Goal: Task Accomplishment & Management: Use online tool/utility

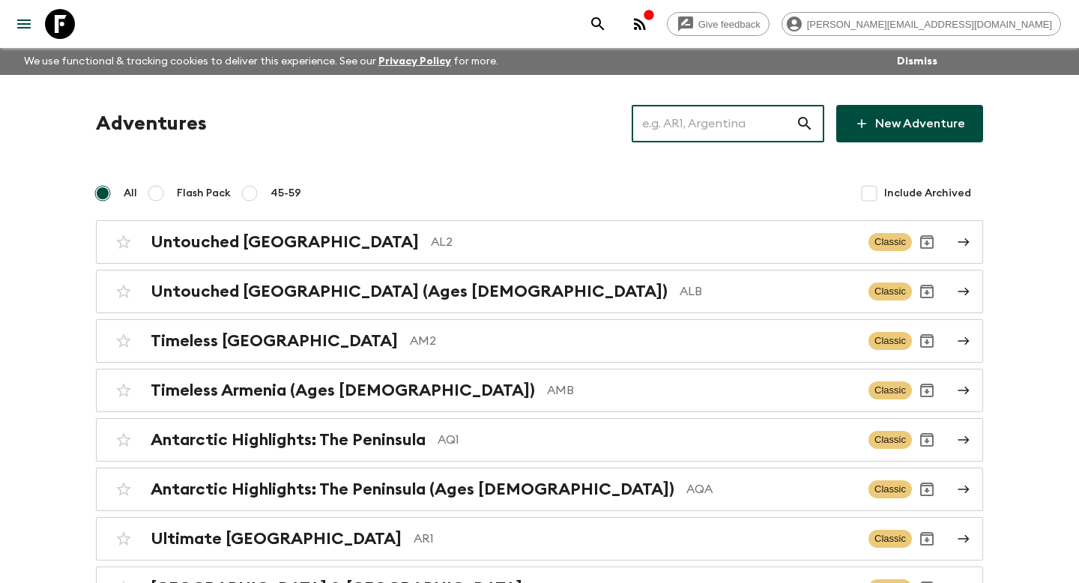
click at [677, 114] on input "text" at bounding box center [713, 124] width 164 height 42
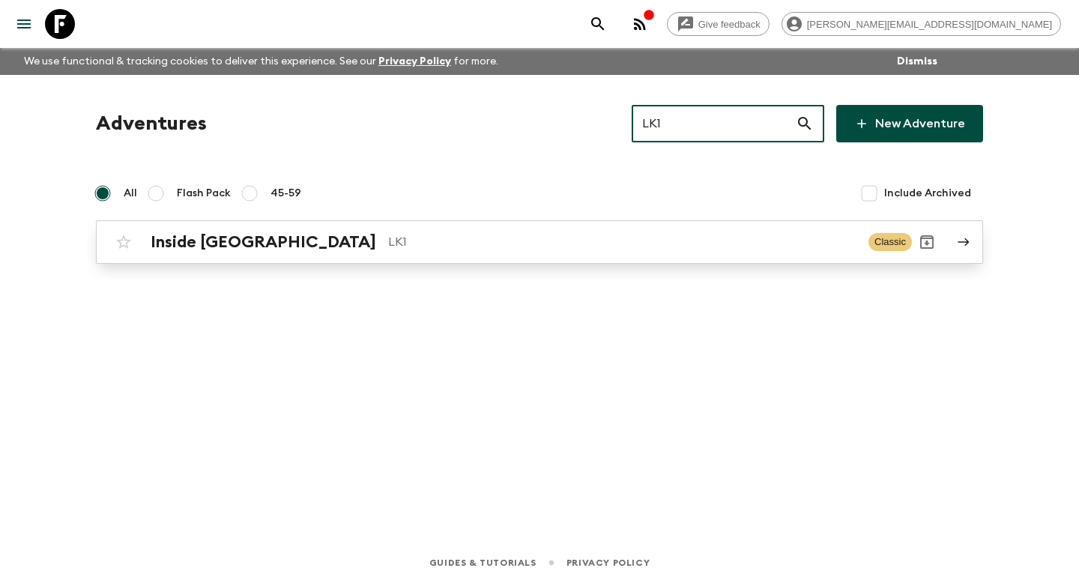
type input "LK1"
click at [613, 246] on p "LK1" at bounding box center [622, 242] width 468 height 18
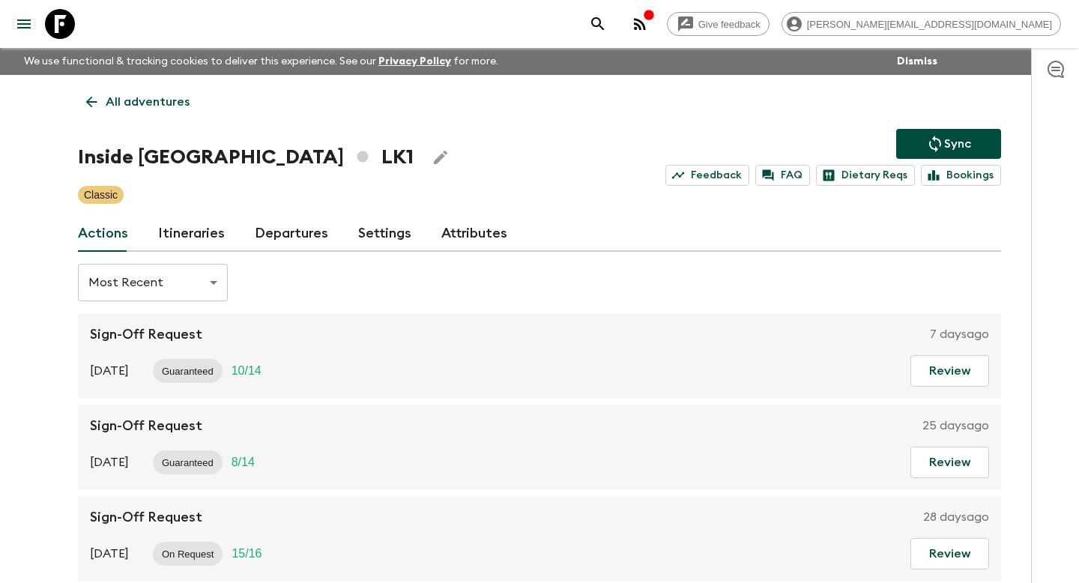
scroll to position [73, 0]
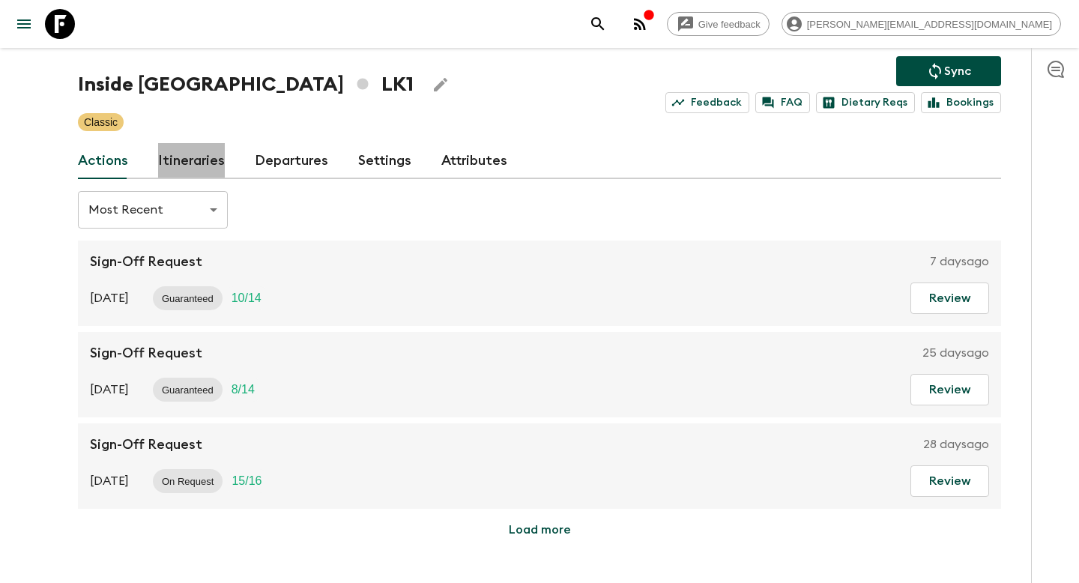
click at [198, 145] on link "Itineraries" at bounding box center [191, 161] width 67 height 36
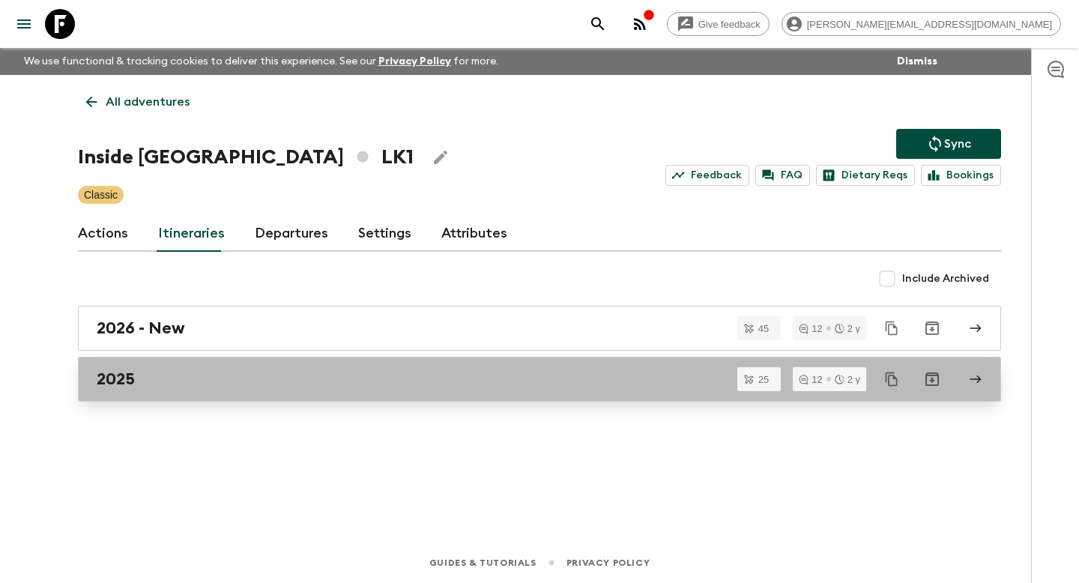
click at [198, 383] on div "2025" at bounding box center [525, 378] width 857 height 19
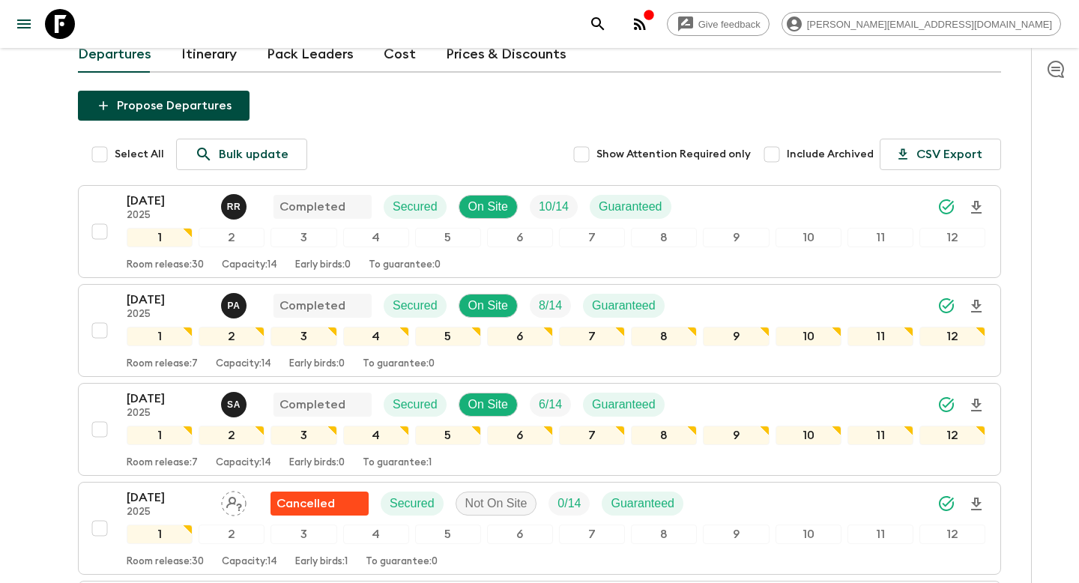
scroll to position [85, 0]
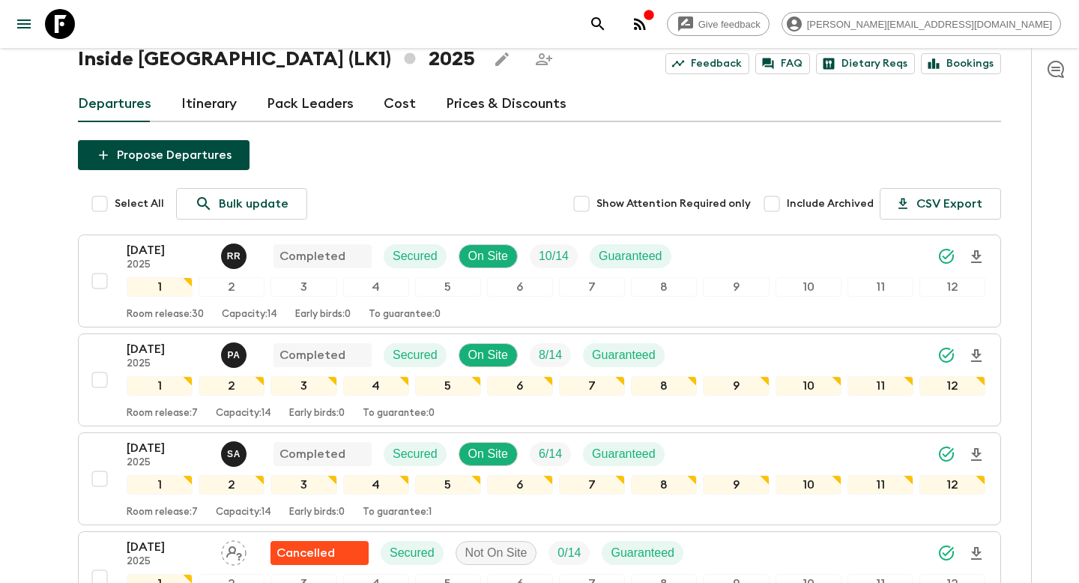
click at [237, 98] on div "Departures Itinerary Pack Leaders Cost Prices & Discounts" at bounding box center [539, 104] width 923 height 36
click at [220, 101] on link "Itinerary" at bounding box center [208, 104] width 55 height 36
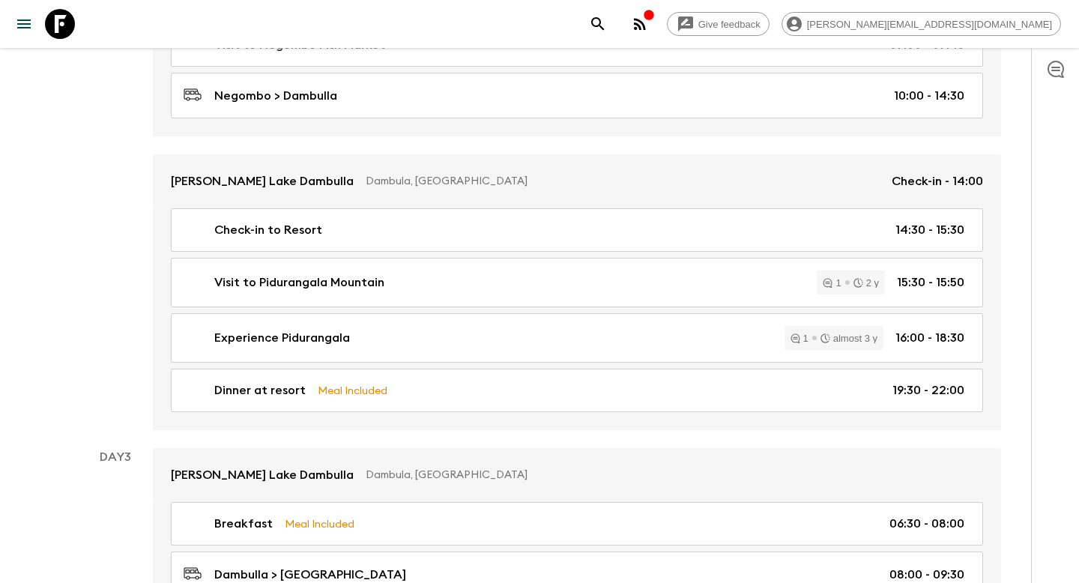
scroll to position [771, 0]
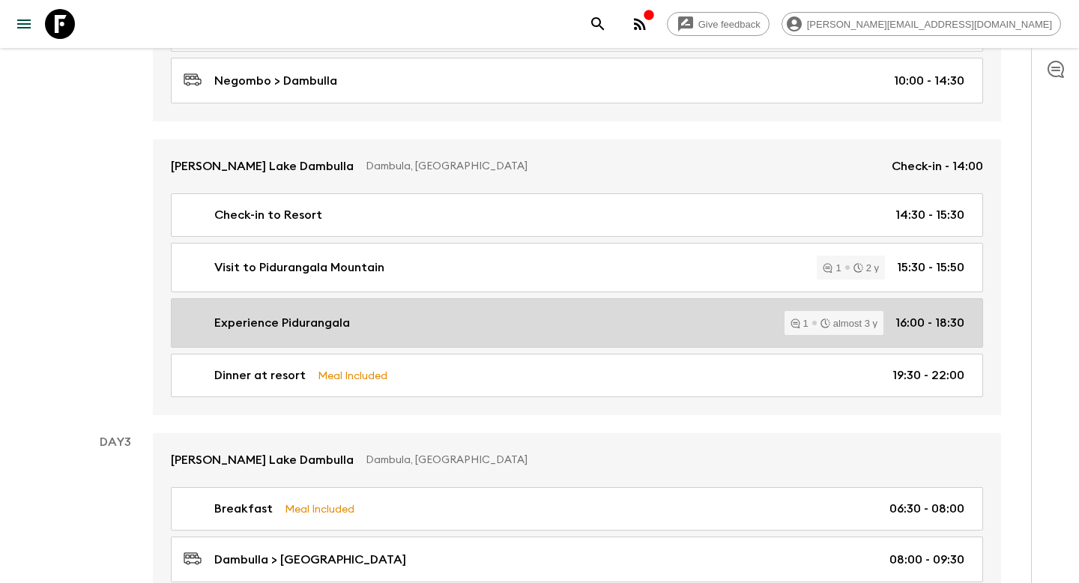
click at [267, 318] on p "Experience Pidurangala" at bounding box center [282, 323] width 136 height 18
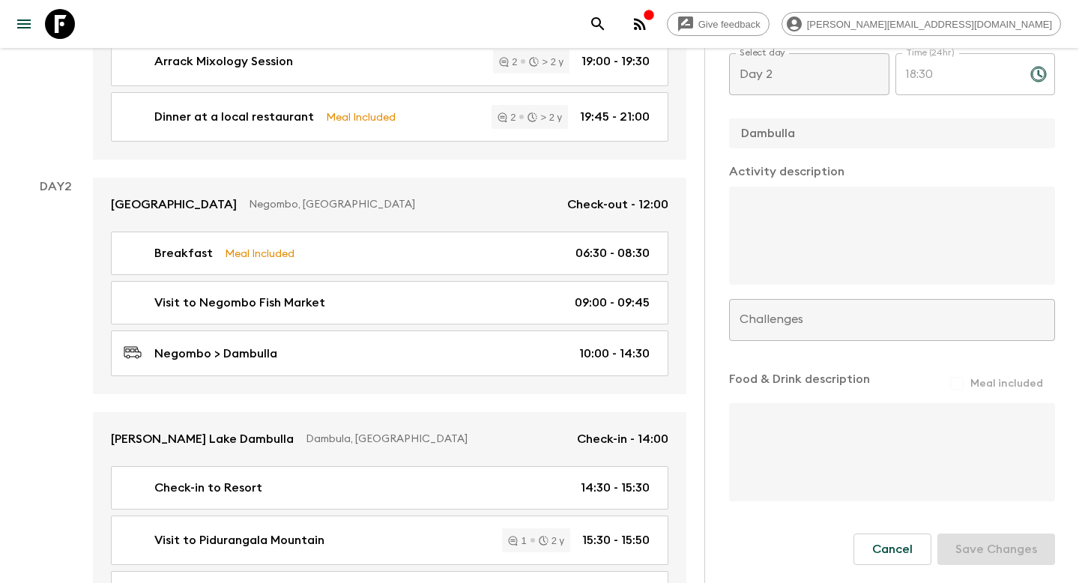
scroll to position [553, 0]
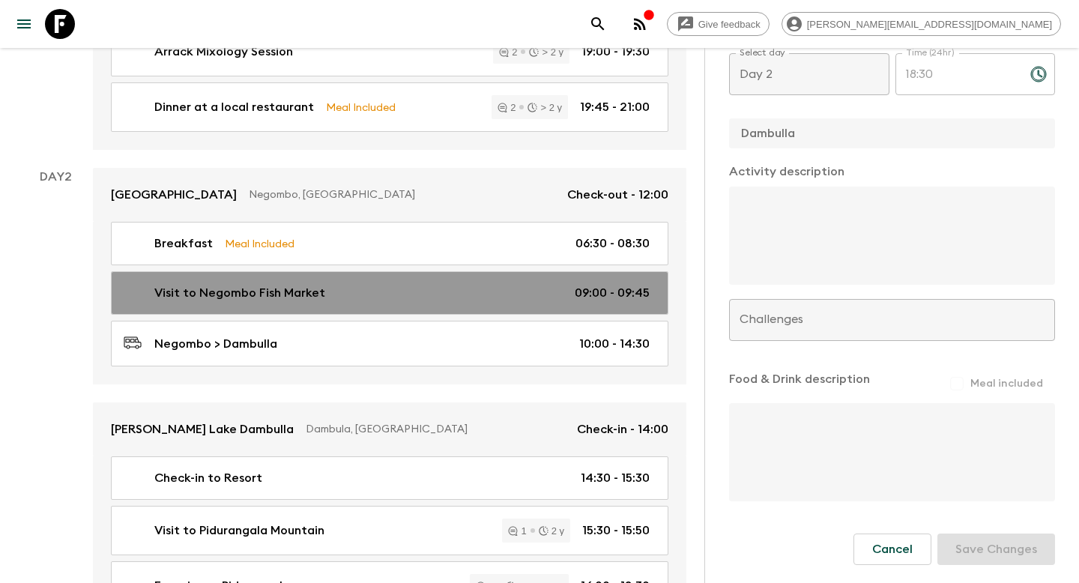
click at [441, 295] on div "Visit to Negombo Fish Market 09:00 - 09:45" at bounding box center [387, 293] width 526 height 18
type input "Visit to Negombo Fish Market"
checkbox input "true"
type input "Negombo"
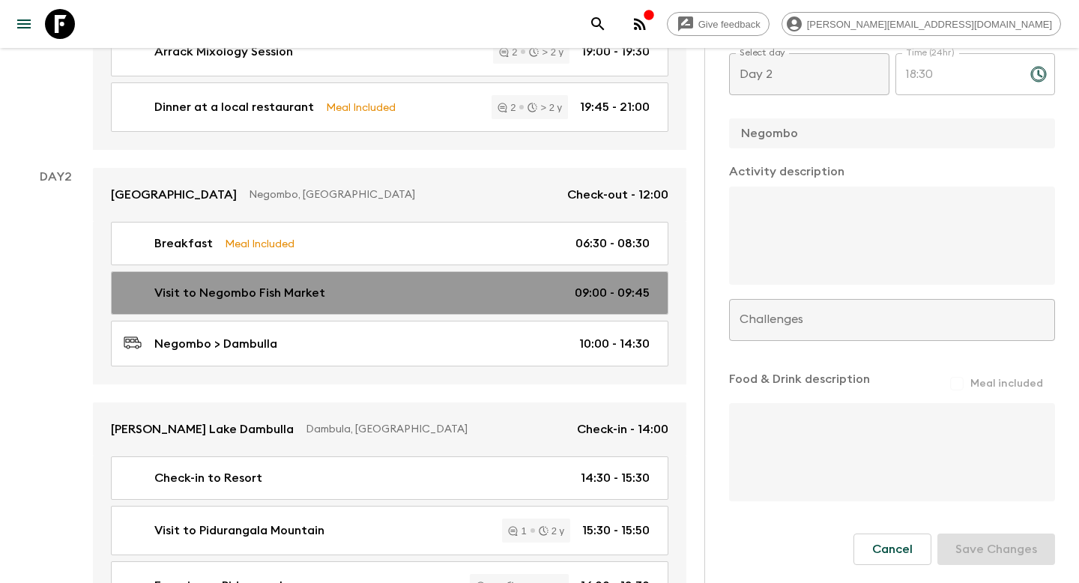
type input "09:00"
type input "09:45"
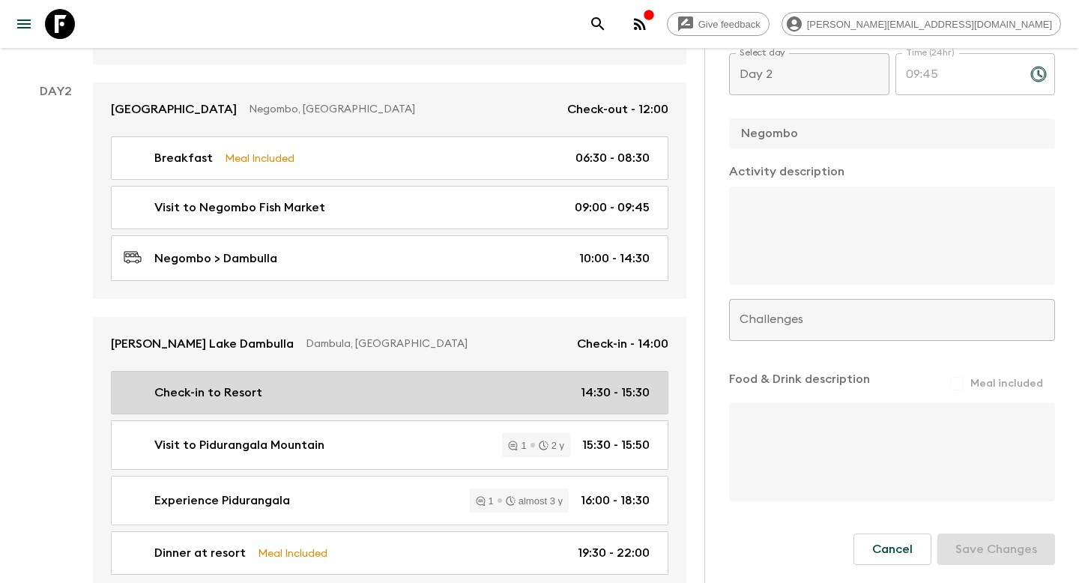
scroll to position [682, 0]
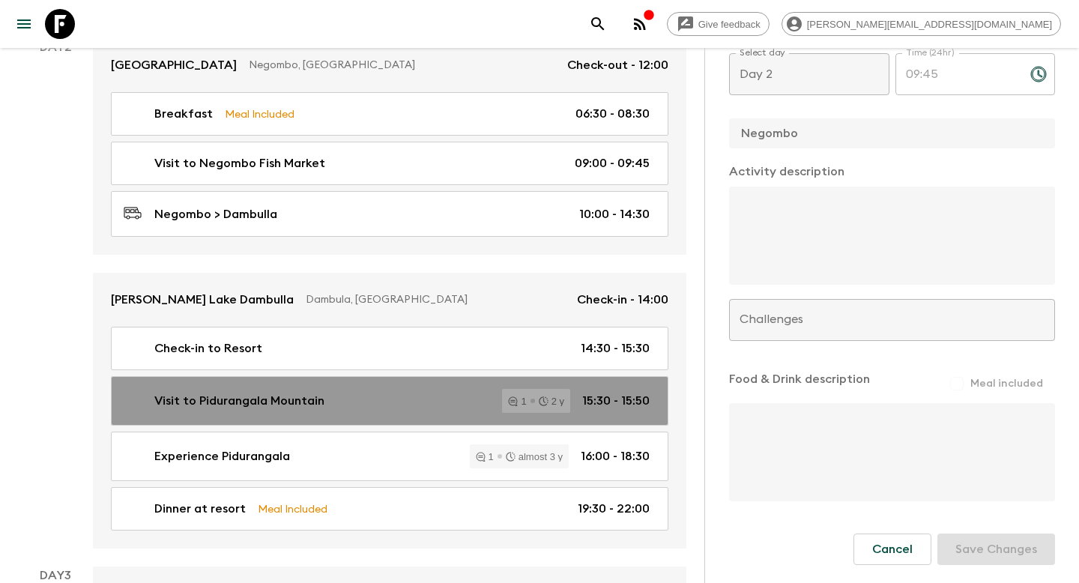
click at [407, 398] on div "Visit to Pidurangala Mountain 1 2 y 15:30 - 15:50" at bounding box center [387, 401] width 526 height 24
type input "Visit to Pidurangala Mountain"
type input "Dambulla"
type input "Pidurangala Rock climb"
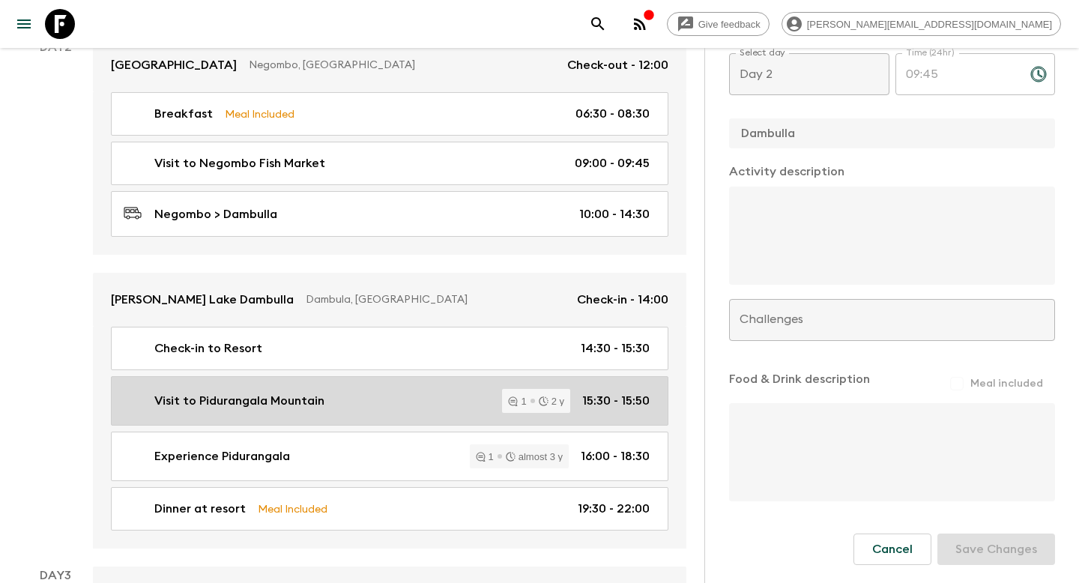
type input "15:30"
type input "15:50"
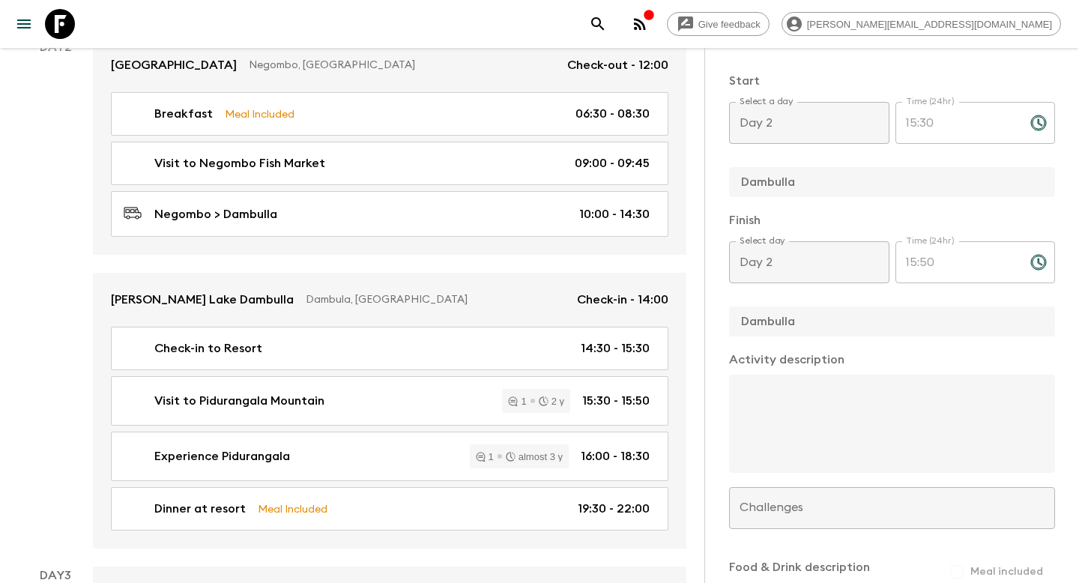
scroll to position [559, 0]
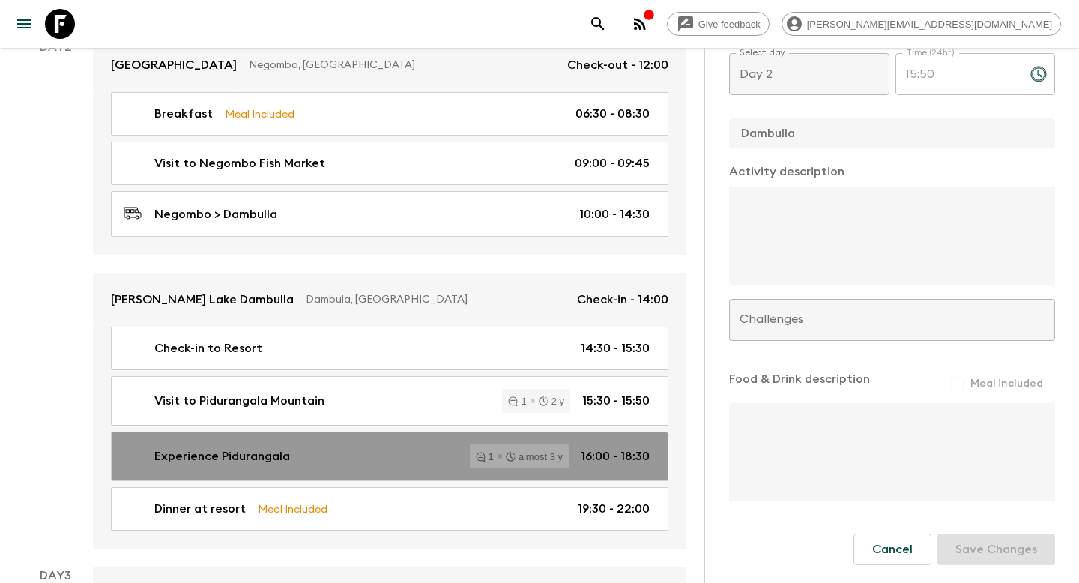
click at [447, 452] on div "Experience Pidurangala 1 almost 3 y 16:00 - 18:30" at bounding box center [387, 456] width 526 height 24
type input "Experience Pidurangala"
checkbox input "false"
type input "16:00"
type input "18:30"
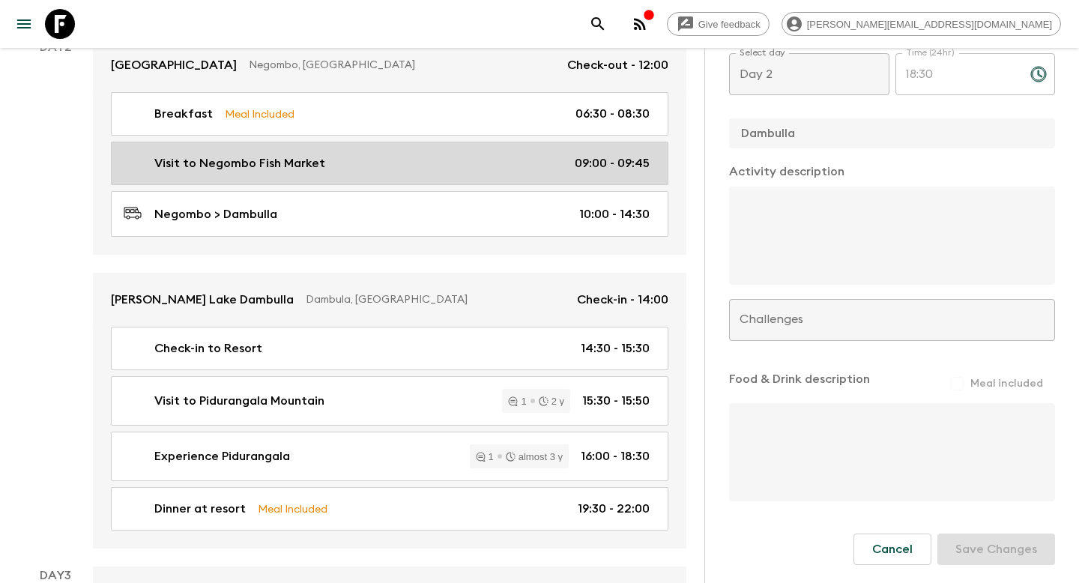
scroll to position [693, 0]
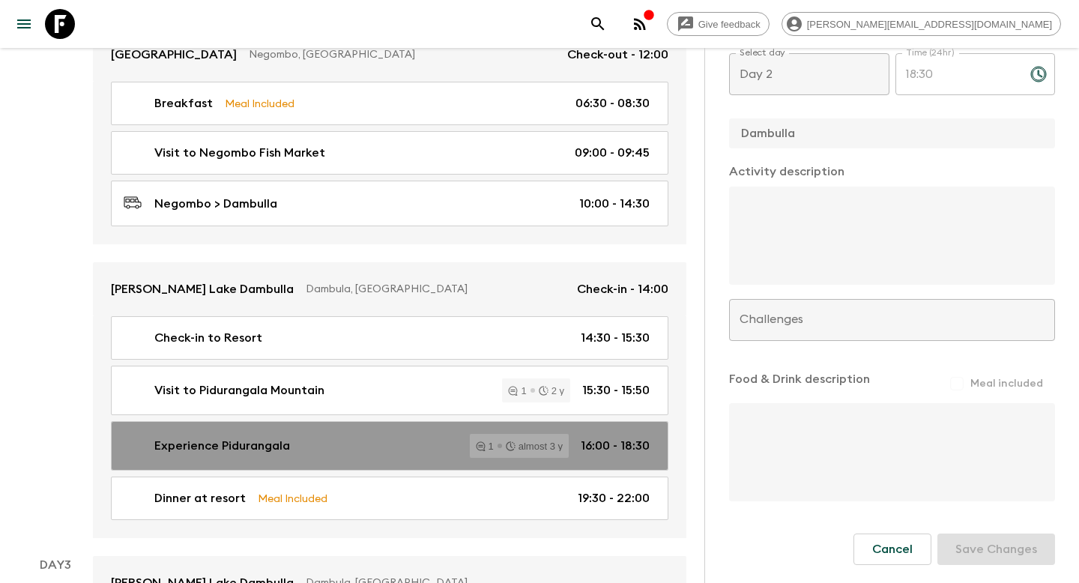
click at [447, 439] on div "Experience Pidurangala 1 almost 3 y 16:00 - 18:30" at bounding box center [387, 446] width 526 height 24
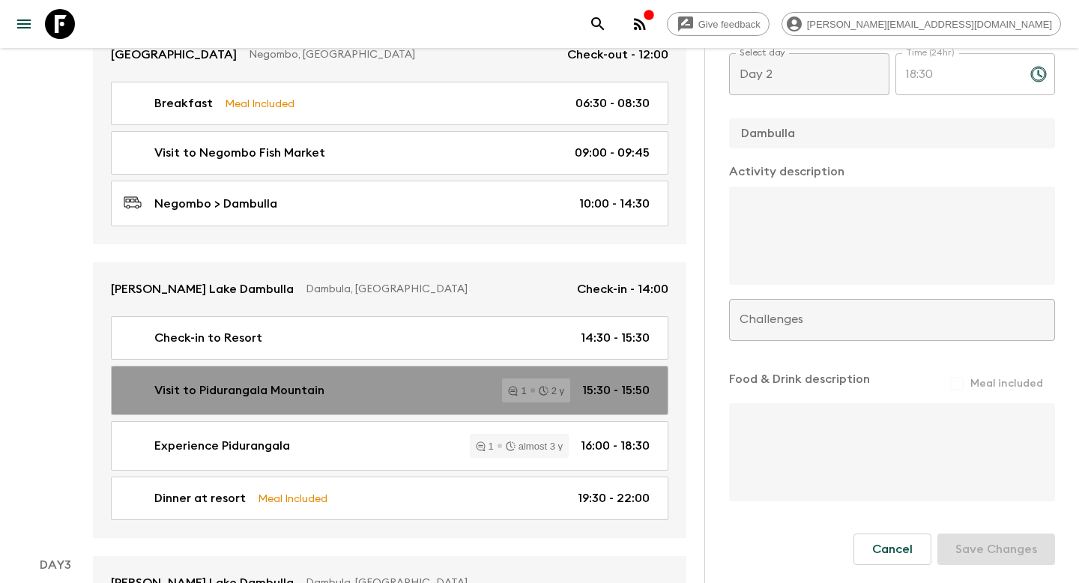
click at [507, 383] on div "1 2 y" at bounding box center [536, 390] width 68 height 24
type input "Visit to Pidurangala Mountain"
checkbox input "true"
type input "15:30"
type input "15:50"
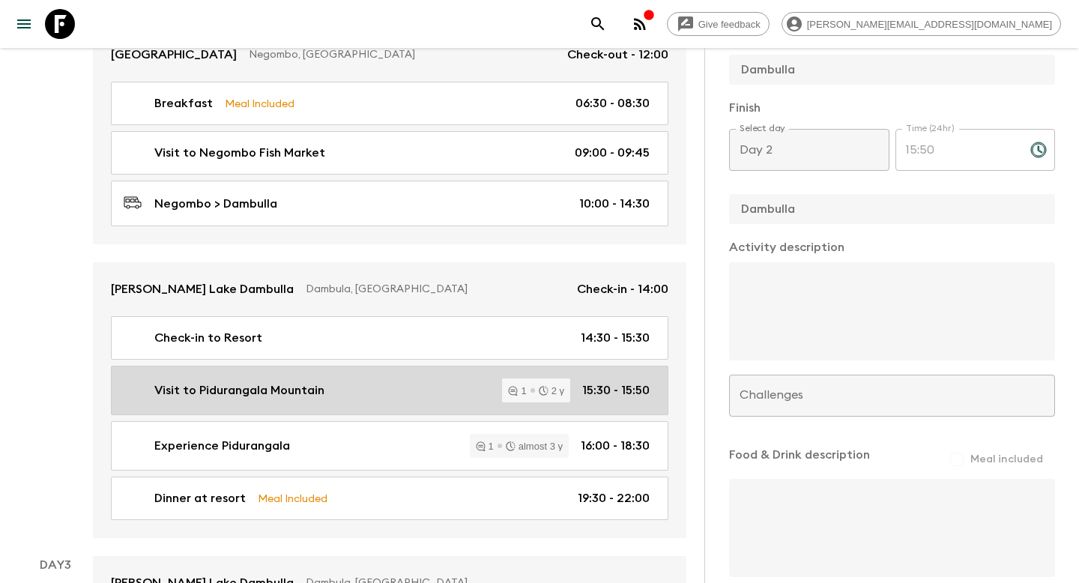
scroll to position [559, 0]
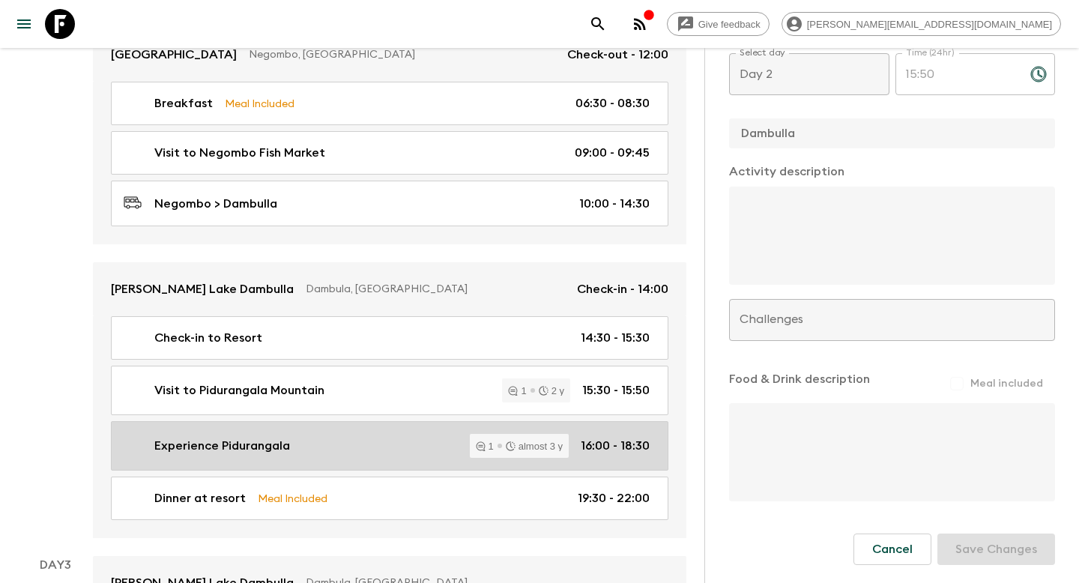
click at [449, 434] on div "Experience Pidurangala 1 almost 3 y 16:00 - 18:30" at bounding box center [387, 446] width 526 height 24
type input "Experience Pidurangala"
checkbox input "false"
type input "16:00"
type input "18:30"
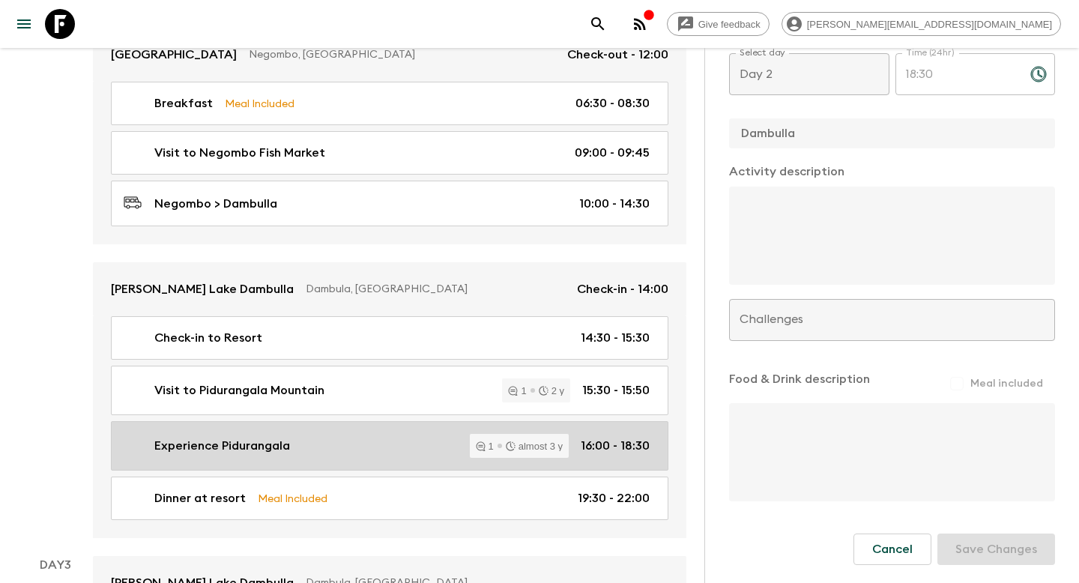
scroll to position [482, 0]
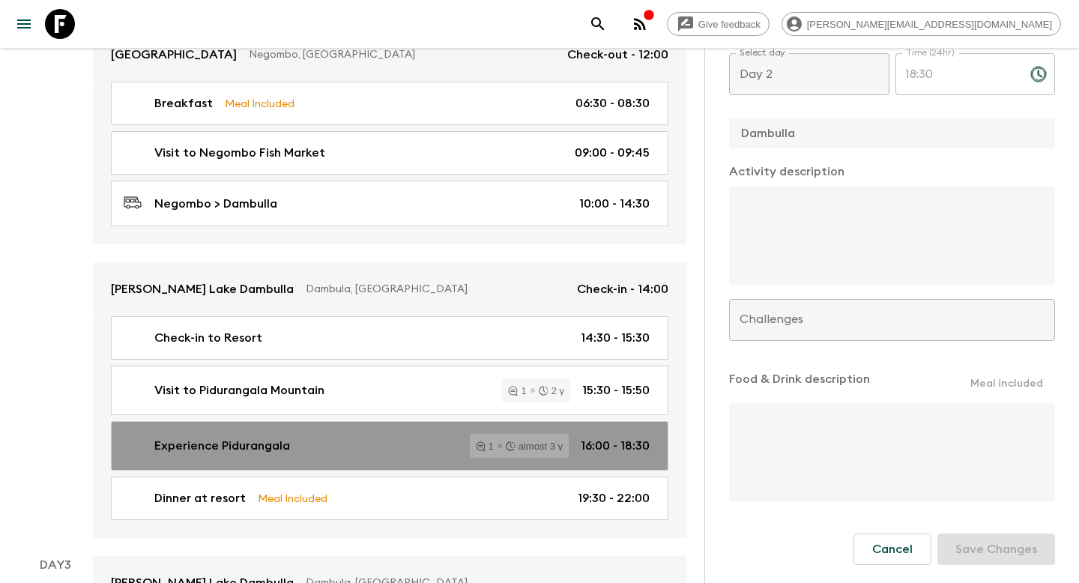
click at [482, 452] on div "1 almost 3 y" at bounding box center [519, 446] width 99 height 24
